Goal: Contribute content

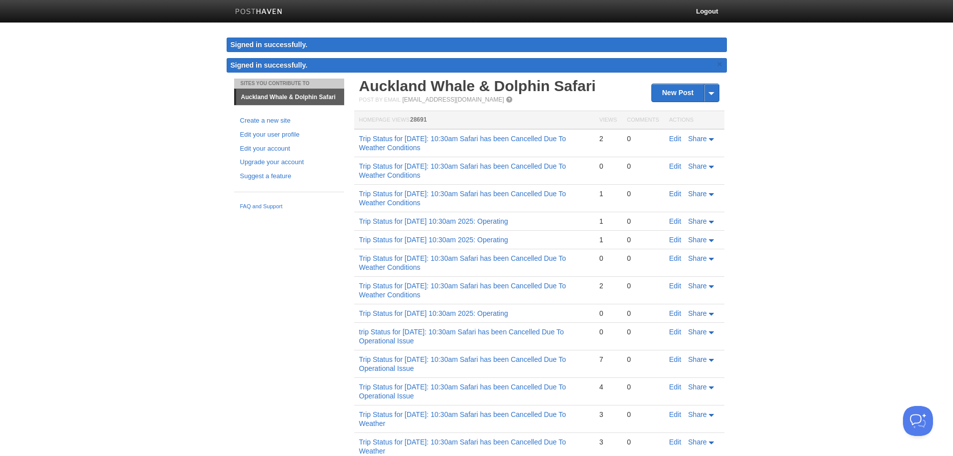
drag, startPoint x: 502, startPoint y: 148, endPoint x: 359, endPoint y: 143, distance: 142.7
click at [359, 143] on td "Trip Status for [DATE]: 10:30am Safari has been Cancelled Due To Weather Condit…" at bounding box center [474, 143] width 240 height 28
copy link "Trip Status for [DATE]: 10:30am Safari has been Cancelled Due To Weather Condit…"
click at [681, 97] on link "New Post" at bounding box center [685, 93] width 67 height 18
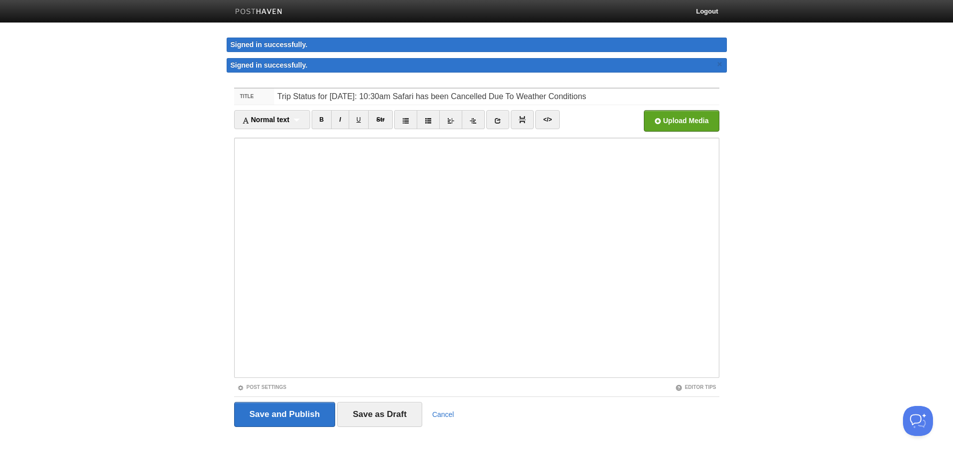
click at [372, 93] on input "Trip Status for [DATE]: 10:30am Safari has been Cancelled Due To Weather Condit…" at bounding box center [496, 97] width 445 height 16
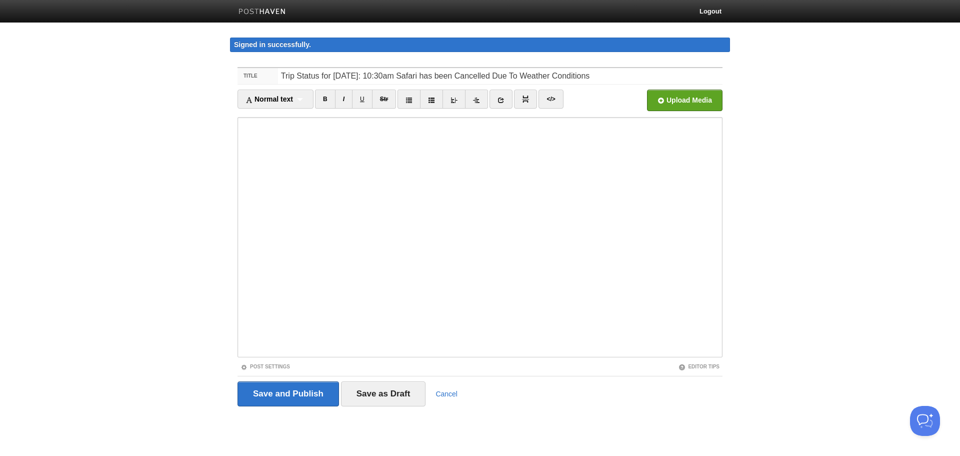
type input "Trip Status for [DATE]: 10:30am Safari has been Cancelled Due To Weather Condit…"
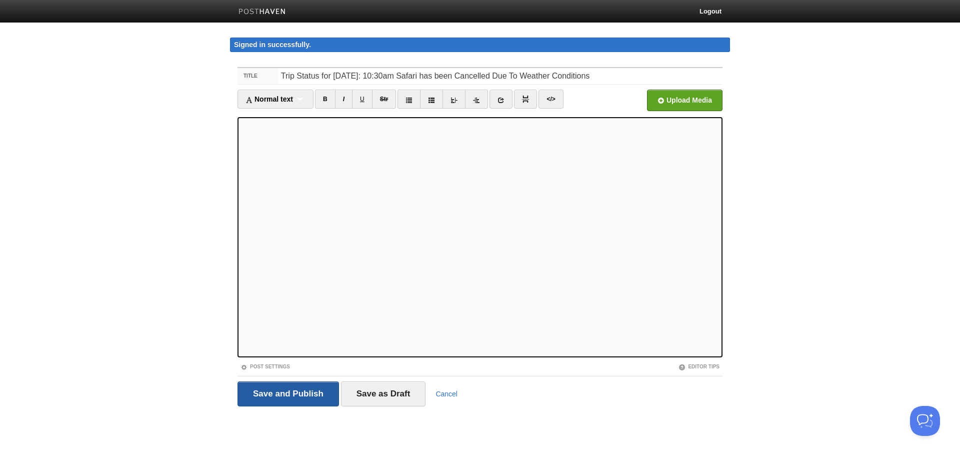
click at [291, 386] on input "Save and Publish" at bounding box center [289, 393] width 102 height 25
